Goal: Transaction & Acquisition: Purchase product/service

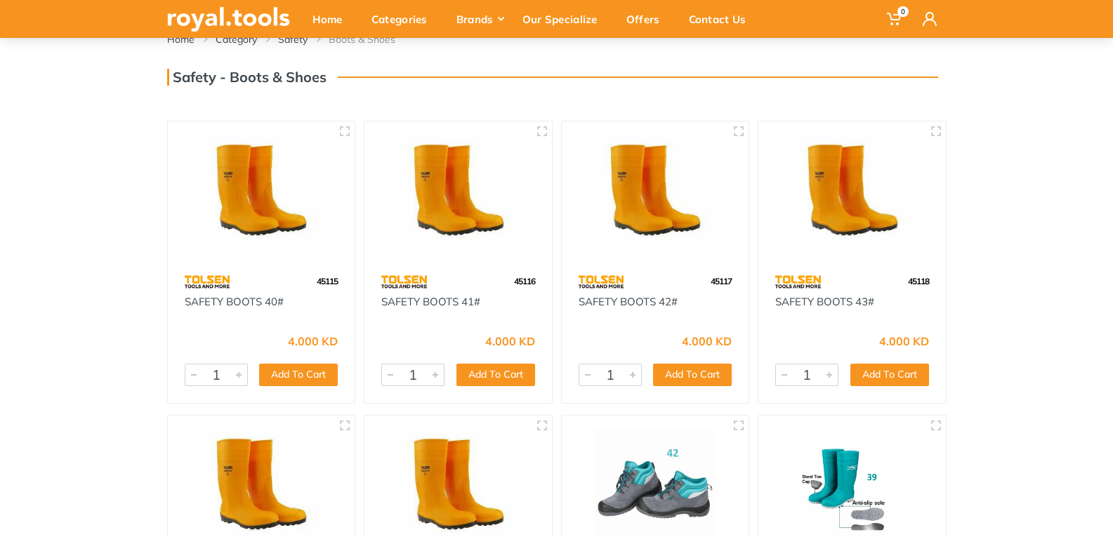
scroll to position [70, 0]
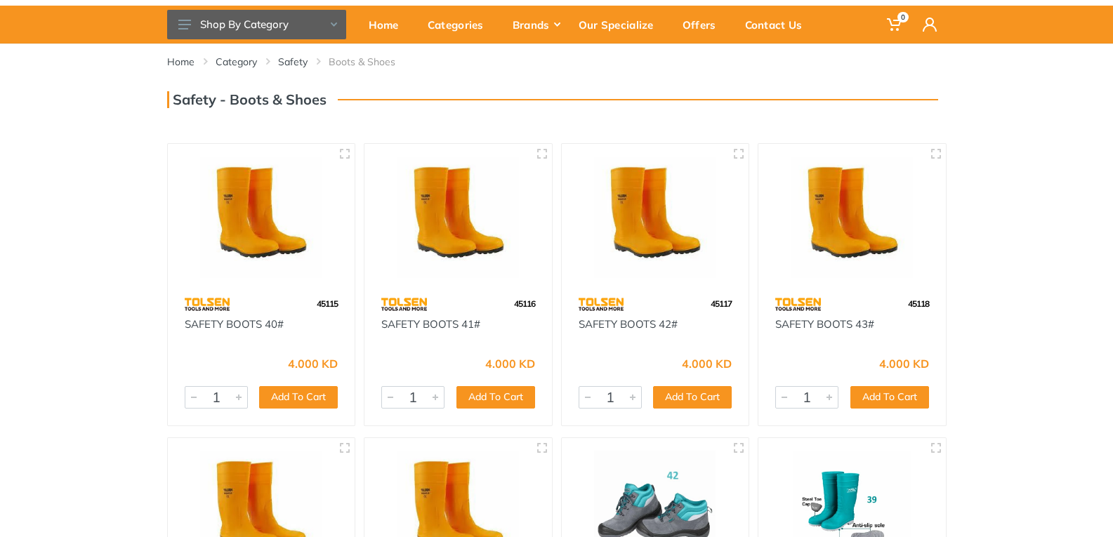
click at [249, 195] on img at bounding box center [262, 218] width 162 height 122
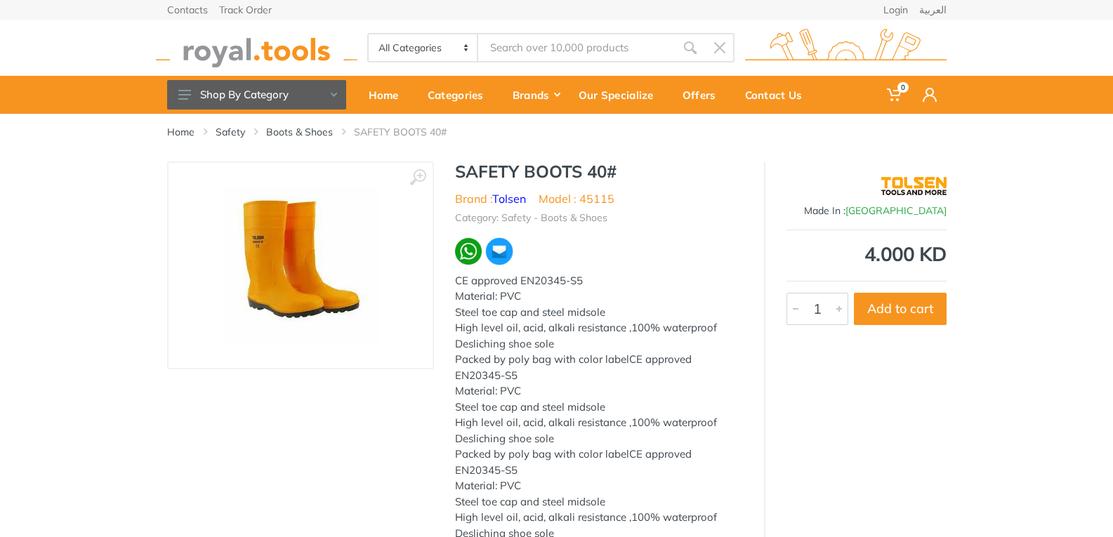
click at [281, 296] on img at bounding box center [300, 265] width 157 height 157
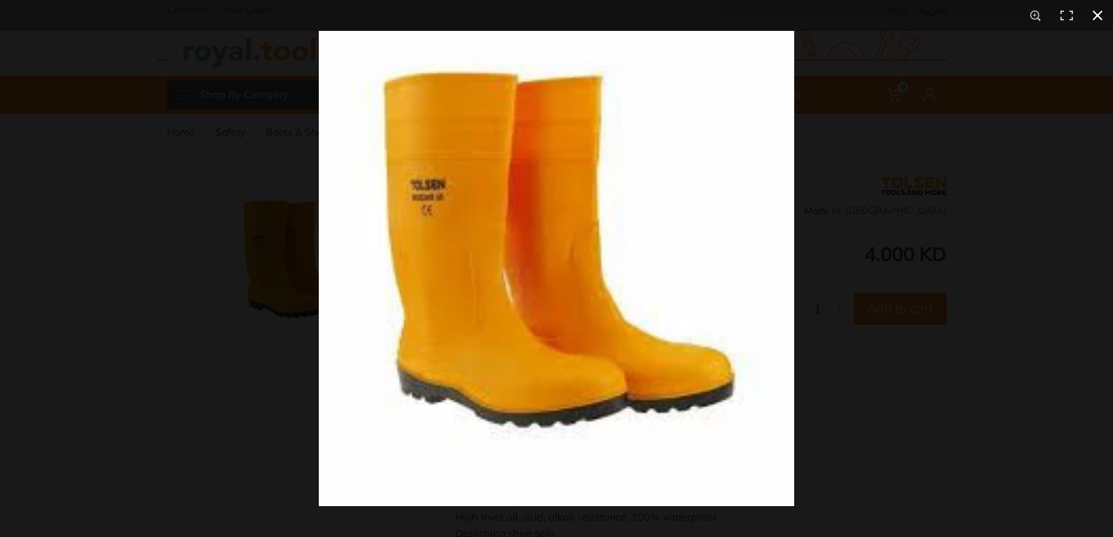
click at [995, 231] on div at bounding box center [875, 299] width 1113 height 537
